Goal: Navigation & Orientation: Find specific page/section

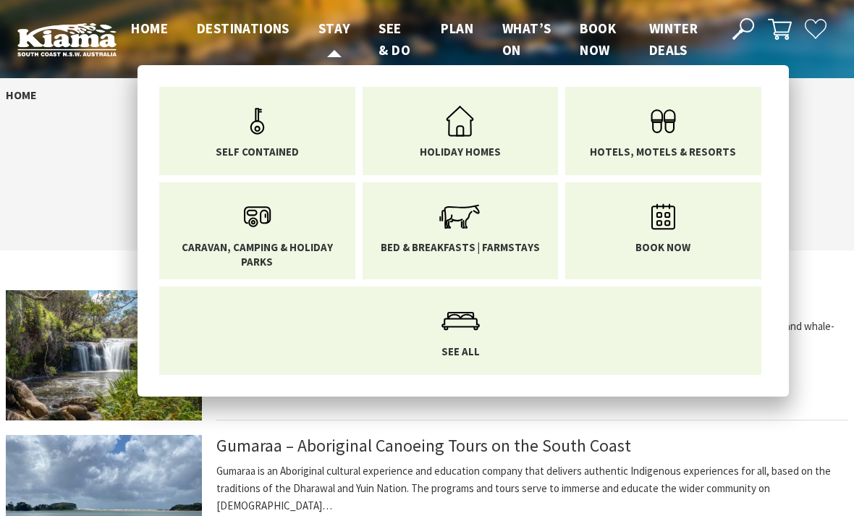
click at [329, 35] on span "Stay" at bounding box center [334, 28] width 32 height 17
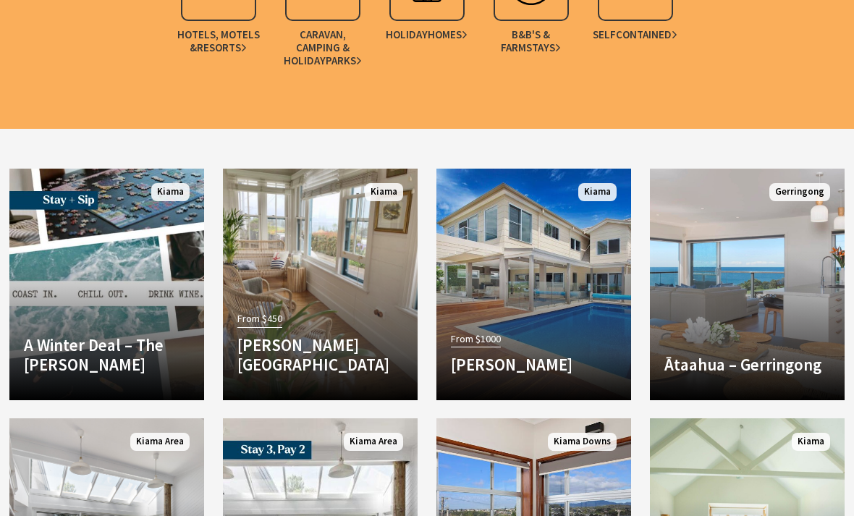
scroll to position [1401, 0]
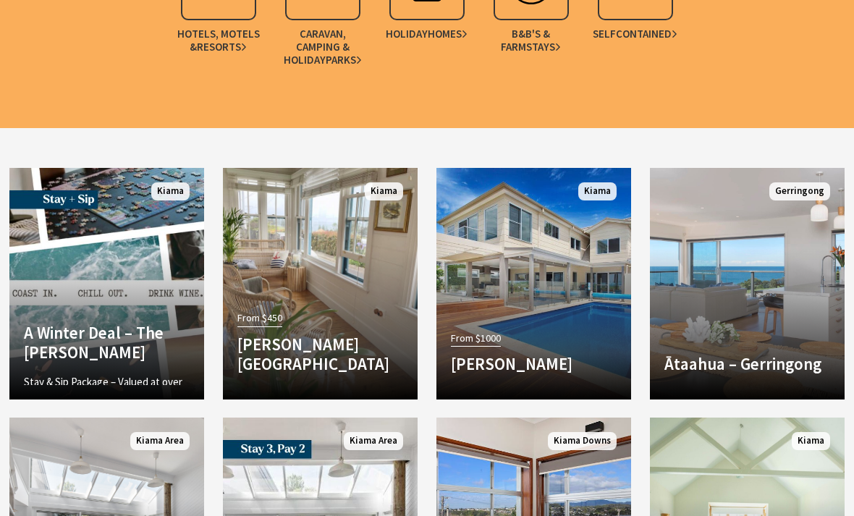
click at [143, 254] on link "Another Image Used A Winter Deal – The [PERSON_NAME] Stay & Sip Package – Value…" at bounding box center [106, 284] width 195 height 232
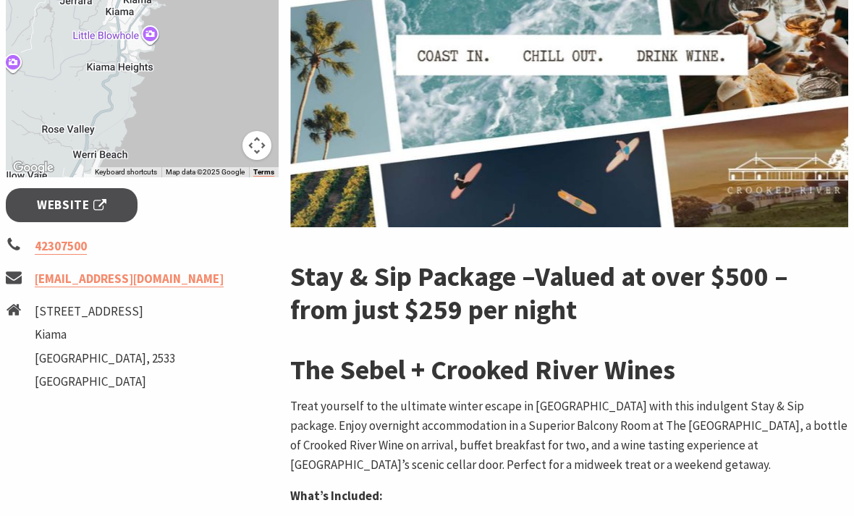
scroll to position [416, 0]
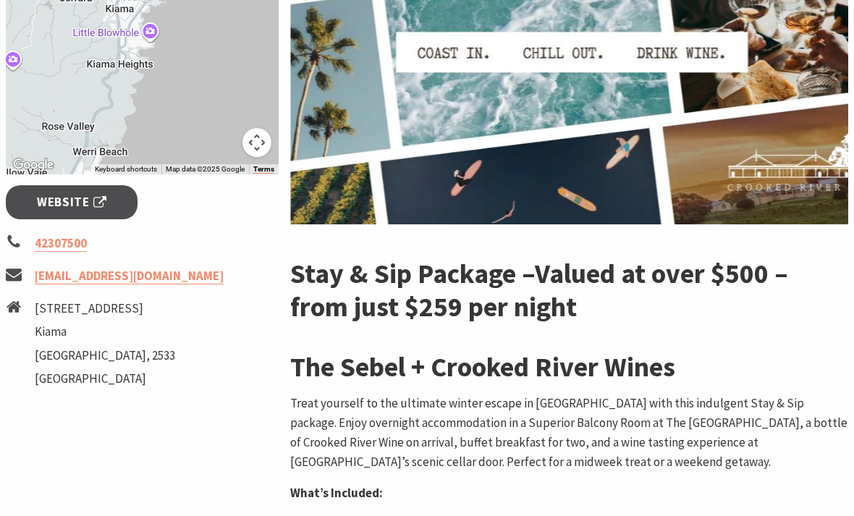
click at [86, 214] on link "Website" at bounding box center [72, 203] width 132 height 34
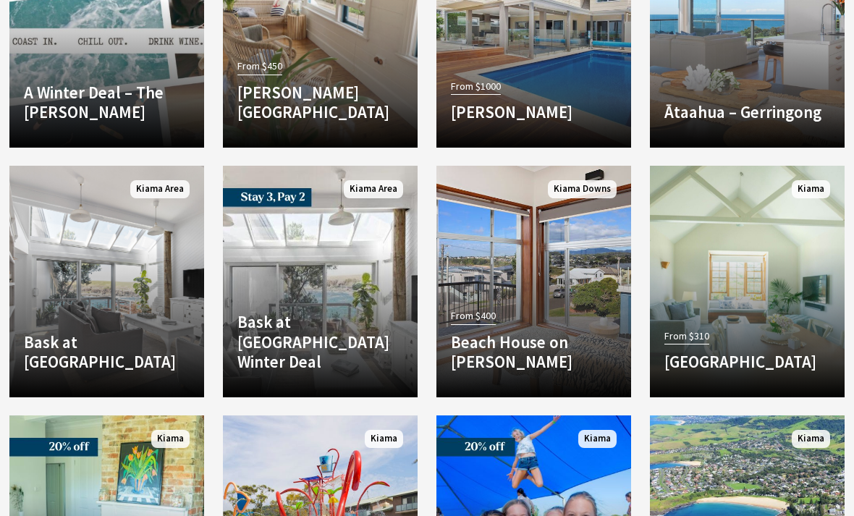
scroll to position [1653, 0]
click at [757, 320] on div "From $310 [GEOGRAPHIC_DATA] Nestled in the heart of the NSW South Coast picture…" at bounding box center [747, 351] width 195 height 63
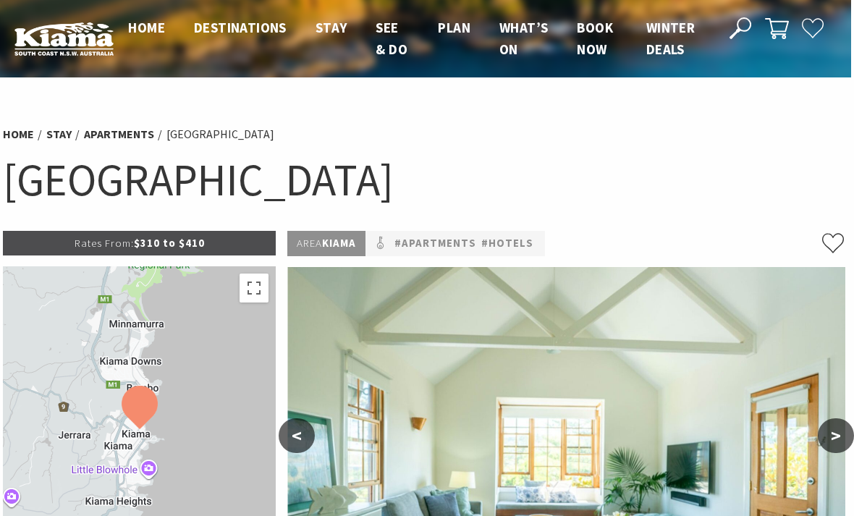
scroll to position [0, 3]
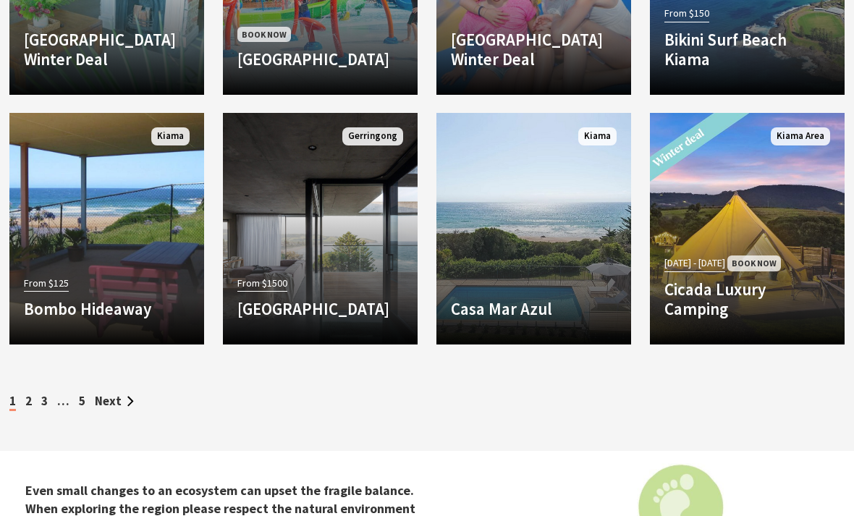
scroll to position [2206, 0]
click at [111, 393] on link "Next" at bounding box center [114, 401] width 39 height 16
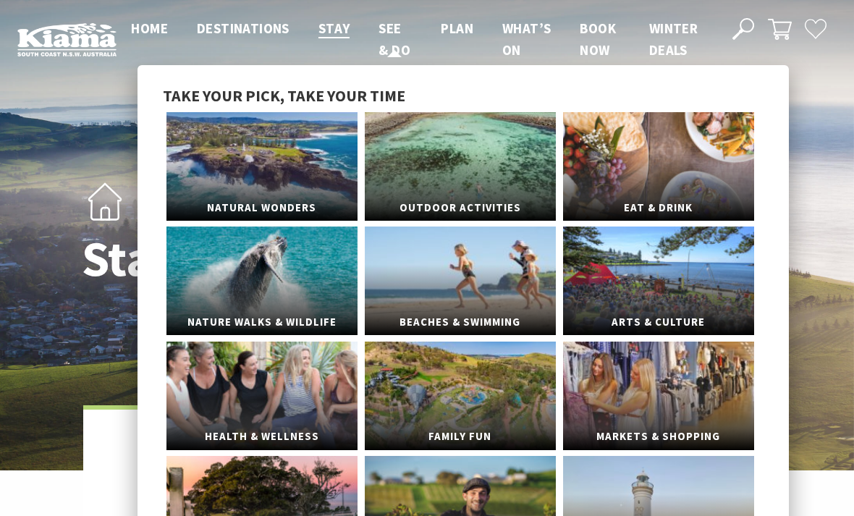
click at [383, 41] on span "See & Do" at bounding box center [395, 39] width 32 height 39
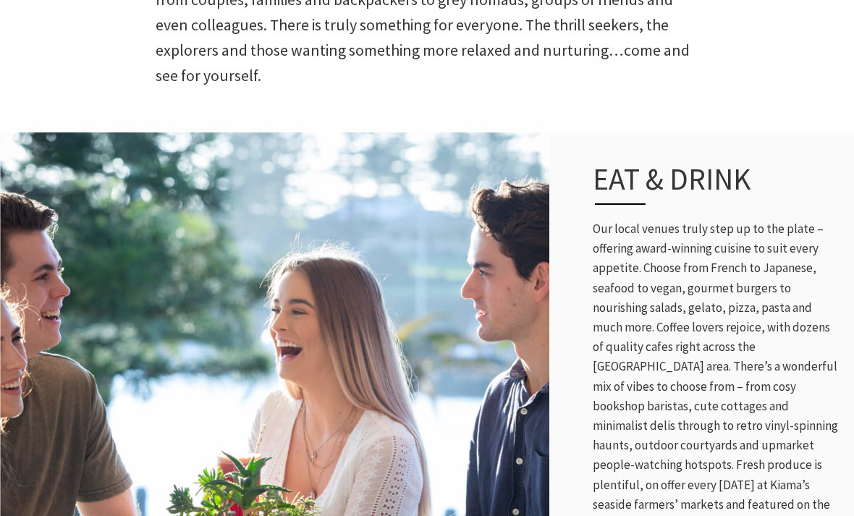
scroll to position [603, 0]
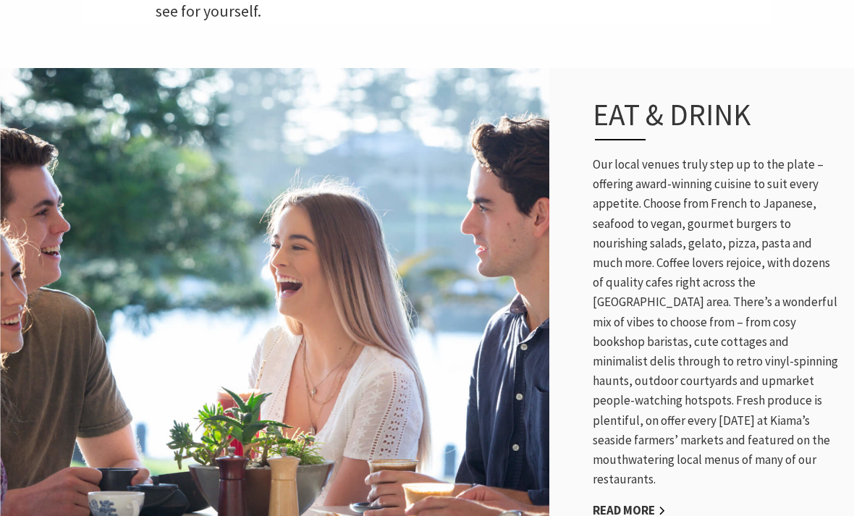
click at [701, 289] on p "Our local venues truly step up to the plate – offering award-winning cuisine to…" at bounding box center [716, 323] width 247 height 334
click at [683, 121] on h3 "Eat & Drink" at bounding box center [704, 118] width 222 height 43
click at [634, 457] on p "Our local venues truly step up to the plate – offering award-winning cuisine to…" at bounding box center [716, 322] width 247 height 334
click at [635, 502] on link "Read More" at bounding box center [629, 510] width 73 height 17
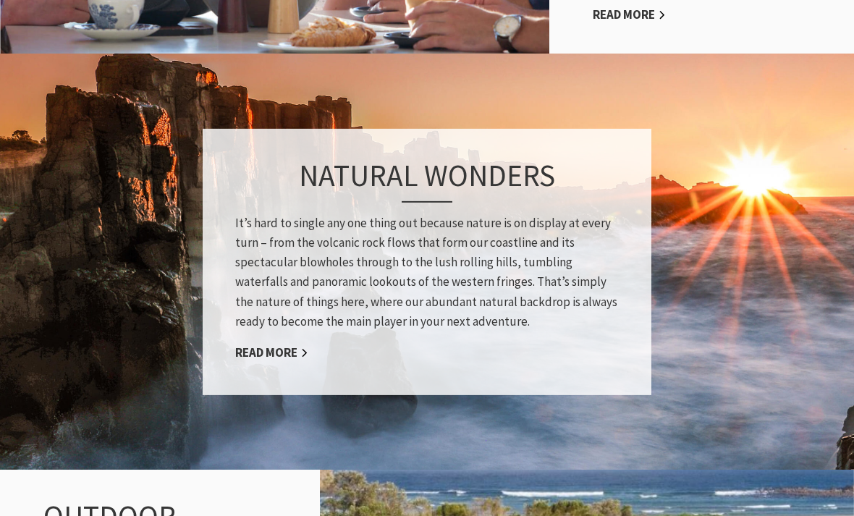
scroll to position [1108, 0]
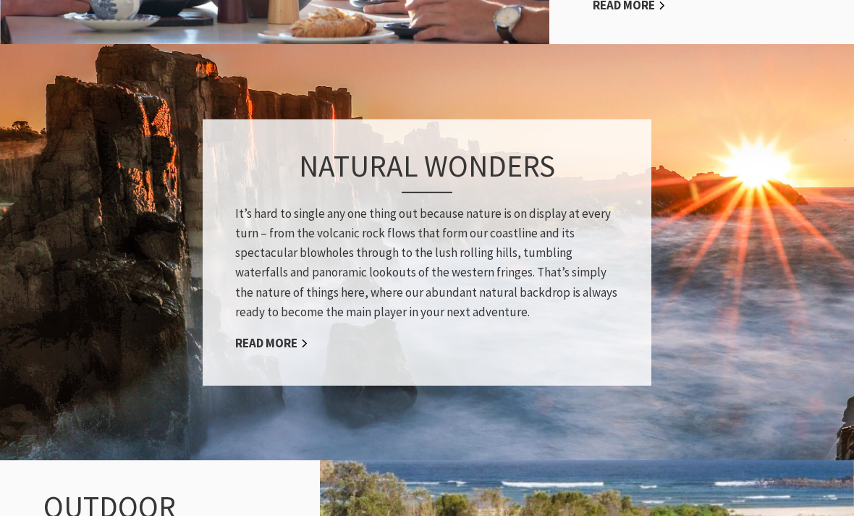
click at [268, 336] on link "Read More" at bounding box center [271, 344] width 73 height 17
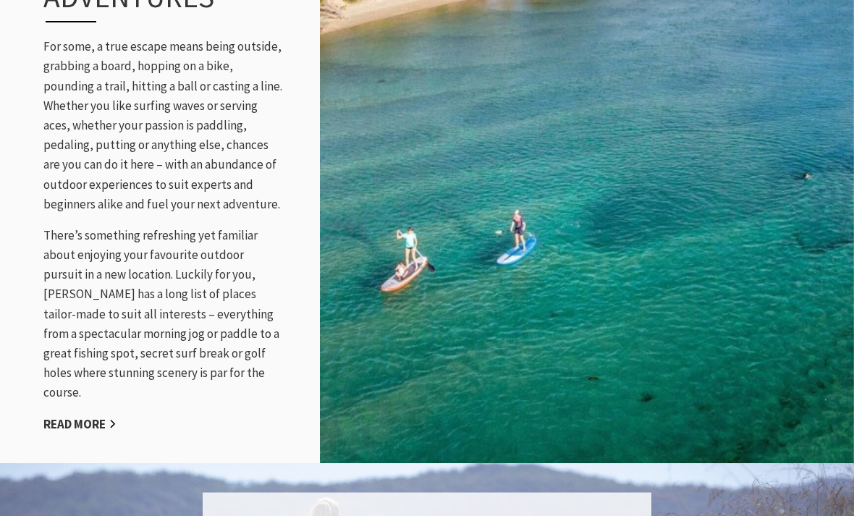
scroll to position [1689, 0]
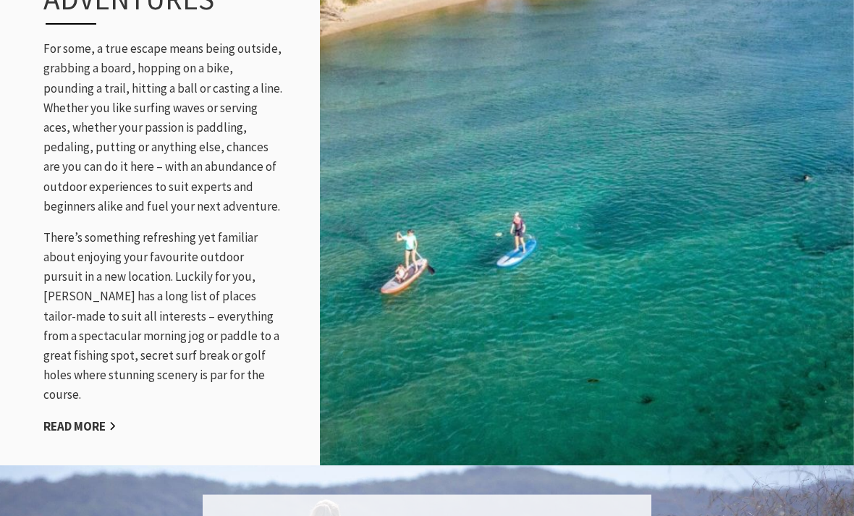
click at [84, 418] on link "Read More" at bounding box center [79, 426] width 73 height 17
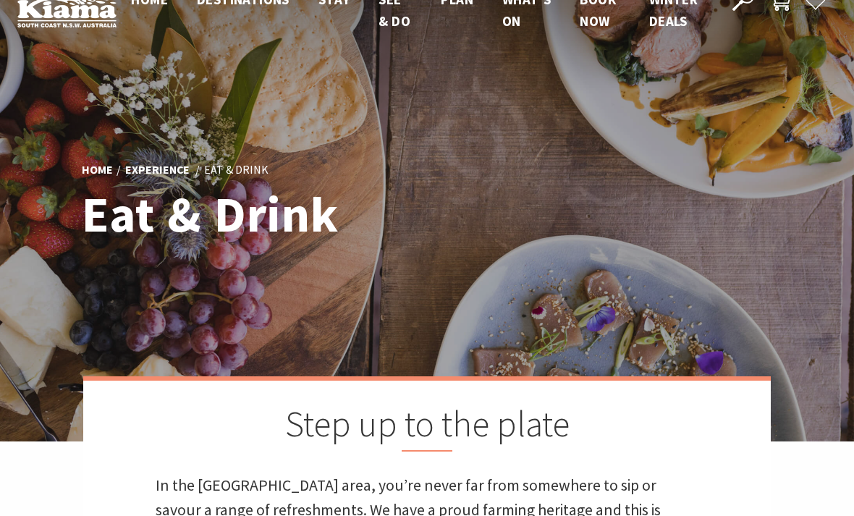
scroll to position [11, 0]
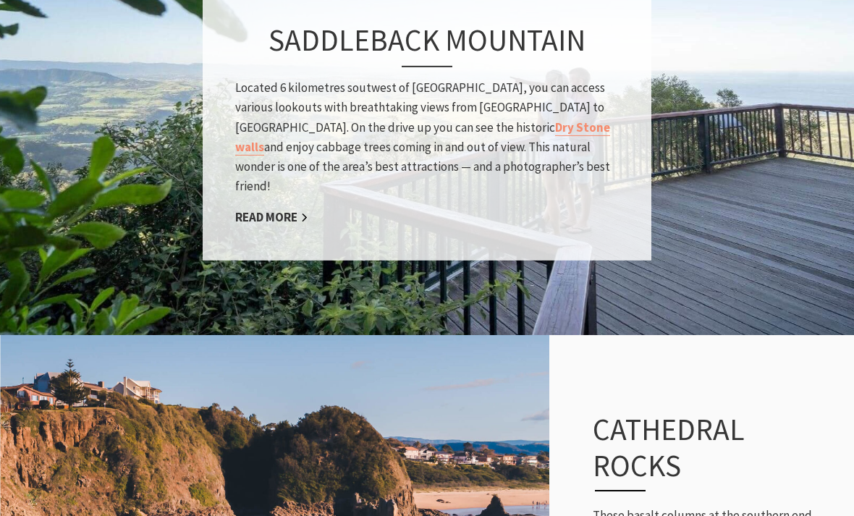
scroll to position [2111, 0]
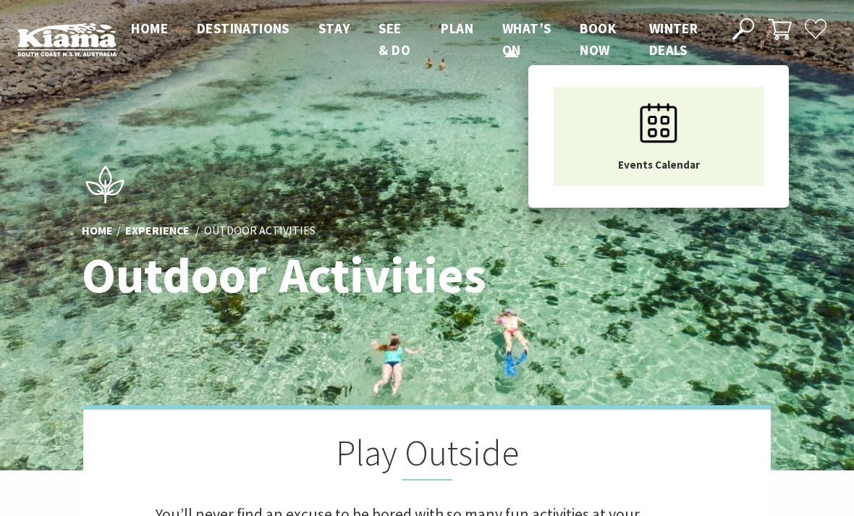
click at [516, 36] on span "What’s On" at bounding box center [526, 39] width 48 height 39
